Goal: Check status: Check status

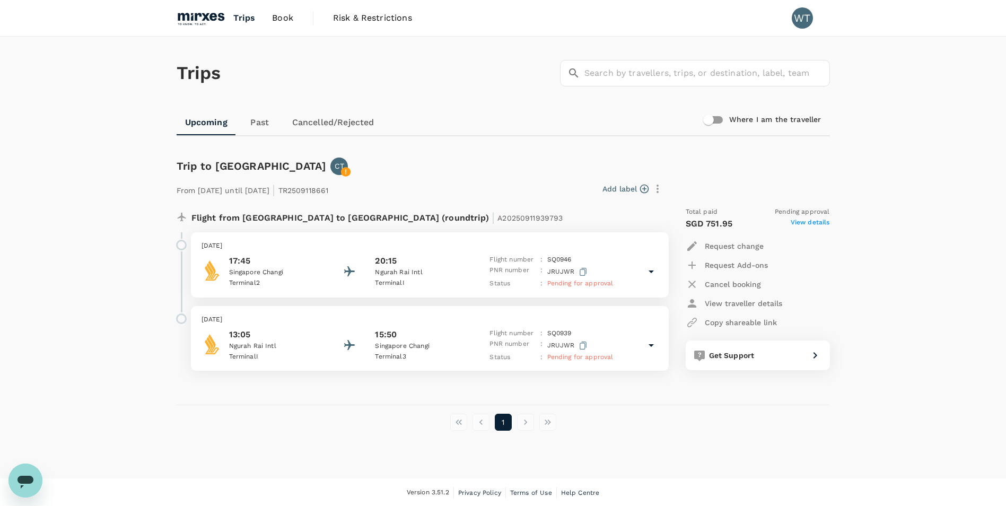
click at [820, 219] on span "View details" at bounding box center [809, 223] width 39 height 13
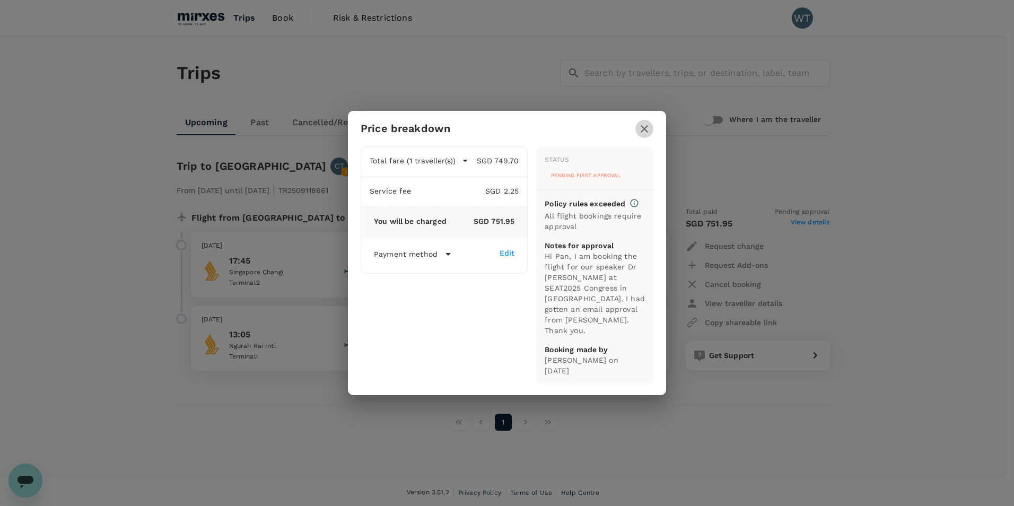
click at [648, 135] on icon "button" at bounding box center [644, 128] width 13 height 13
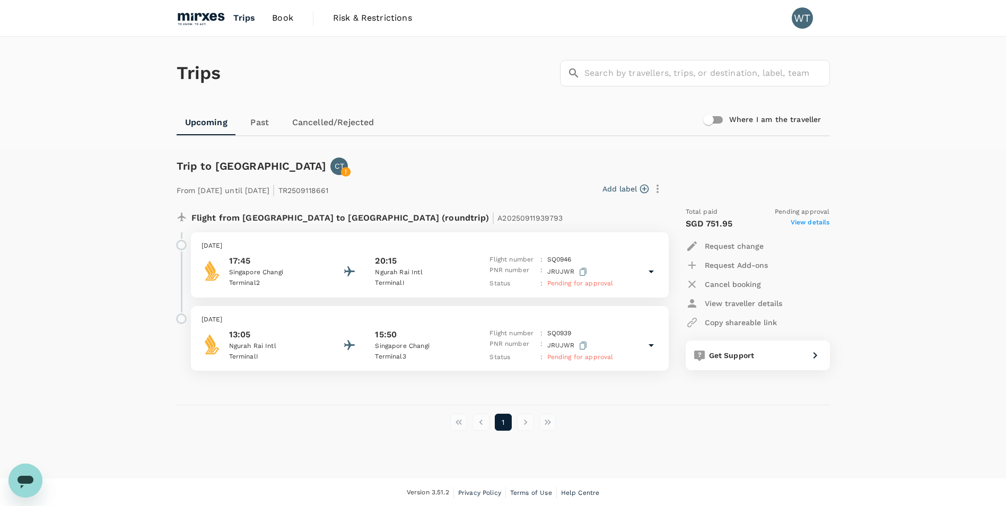
click at [335, 171] on p "CT" at bounding box center [340, 166] width 10 height 11
click at [362, 173] on div "From [DATE] until [DATE] | TR2509118661 Add label Flight from [GEOGRAPHIC_DATA]…" at bounding box center [495, 273] width 670 height 230
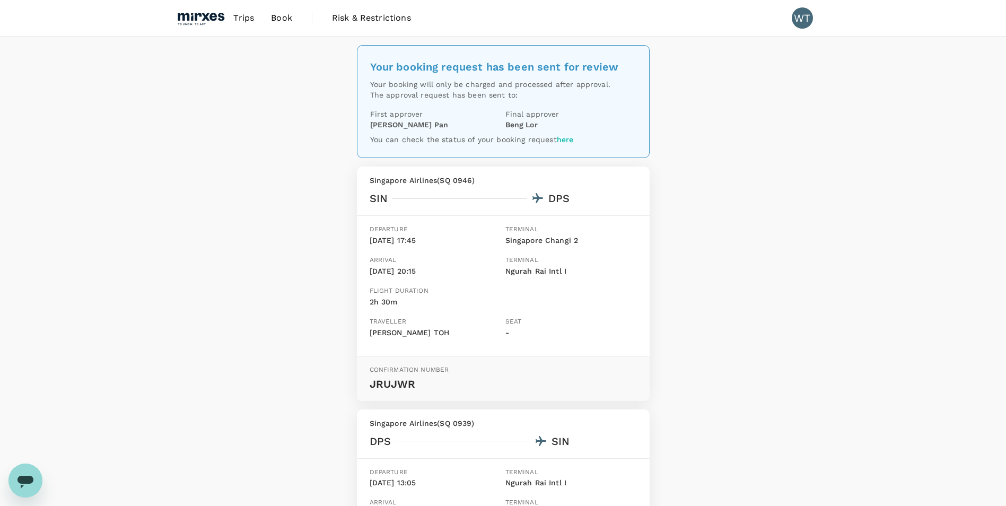
click at [564, 142] on link "here" at bounding box center [565, 139] width 17 height 8
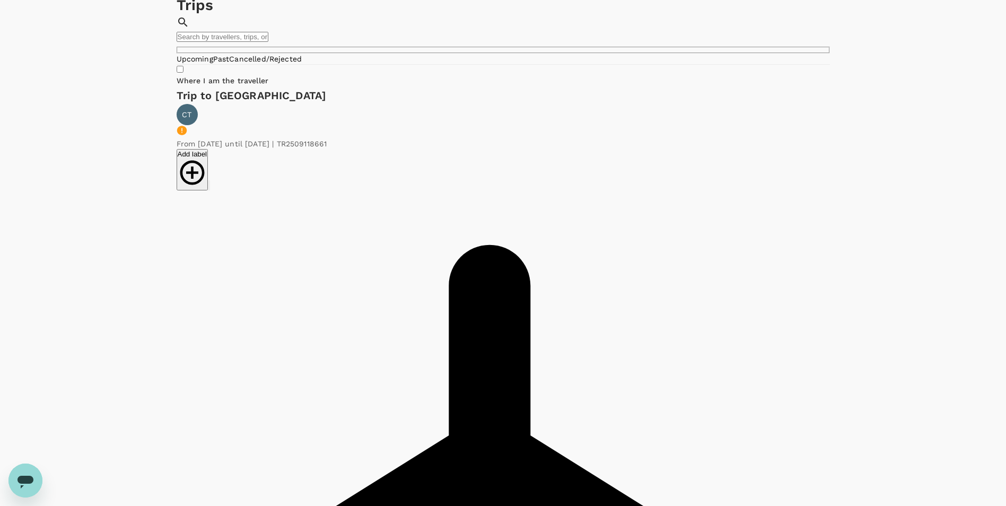
scroll to position [159, 0]
